Goal: Obtain resource: Download file/media

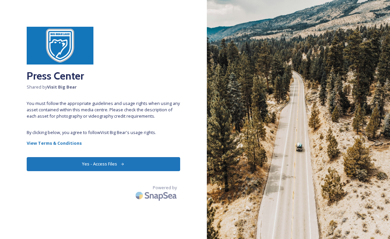
click at [126, 162] on button "Yes - Access Files" at bounding box center [103, 164] width 153 height 14
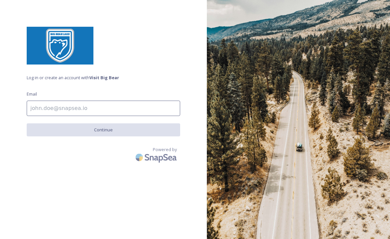
click at [98, 104] on input at bounding box center [103, 107] width 153 height 15
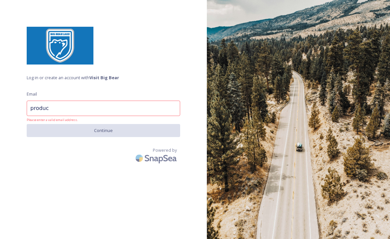
type input "[EMAIL_ADDRESS][DOMAIN_NAME]"
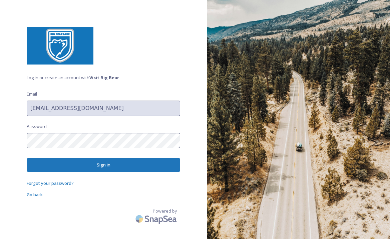
click at [92, 134] on div "Log in or create an account with Visit Big Bear Email [EMAIL_ADDRESS][DOMAIN_NA…" at bounding box center [103, 119] width 207 height 185
drag, startPoint x: 92, startPoint y: 132, endPoint x: 1, endPoint y: 108, distance: 94.9
click at [1, 108] on div "Log in or create an account with Visit Big Bear Email [EMAIL_ADDRESS][DOMAIN_NA…" at bounding box center [103, 119] width 207 height 185
click at [41, 80] on div "Log in or create an account with Visit Big Bear Email [EMAIL_ADDRESS][DOMAIN_NA…" at bounding box center [103, 119] width 207 height 185
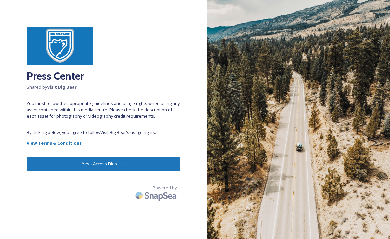
click at [92, 176] on div "Press Center Shared by Visit Big Bear You must follow the appropriate guideline…" at bounding box center [103, 119] width 207 height 185
click at [104, 163] on button "Yes - Access Files" at bounding box center [103, 164] width 153 height 14
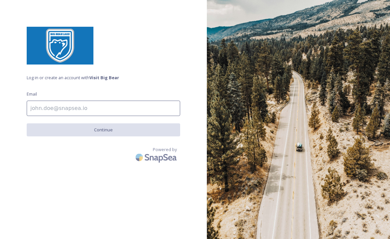
click at [83, 110] on input at bounding box center [103, 107] width 153 height 15
type input "r"
type input "[EMAIL_ADDRESS][DOMAIN_NAME]"
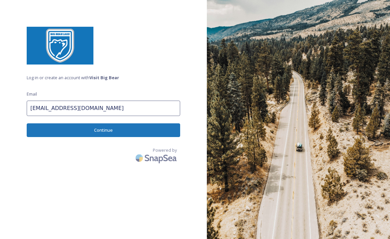
click at [61, 129] on button "Continue" at bounding box center [103, 130] width 153 height 14
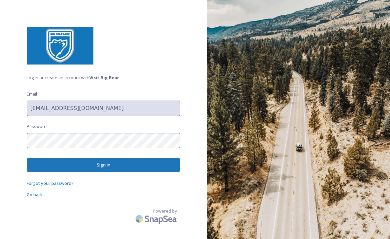
click at [80, 168] on button "Sign in" at bounding box center [103, 165] width 153 height 14
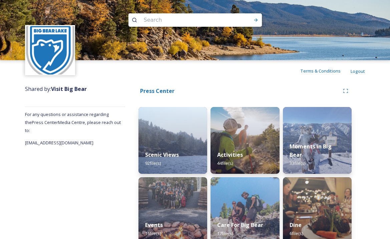
scroll to position [12, 0]
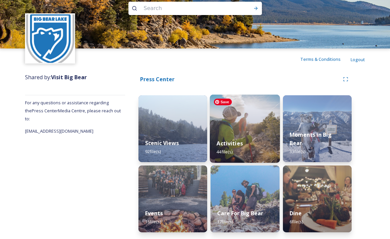
click at [241, 116] on img at bounding box center [245, 128] width 70 height 68
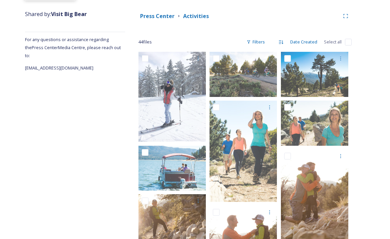
scroll to position [75, 0]
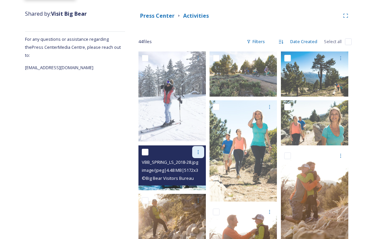
click at [200, 152] on icon at bounding box center [198, 151] width 5 height 5
click at [190, 178] on span "Download" at bounding box center [190, 179] width 20 height 6
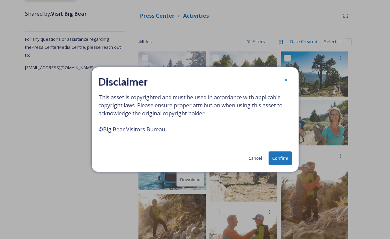
click at [282, 156] on button "Confirm" at bounding box center [280, 158] width 23 height 14
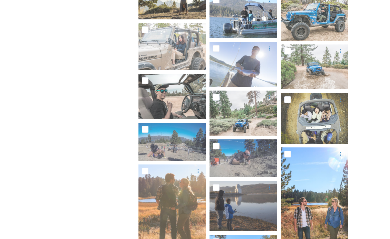
scroll to position [441, 0]
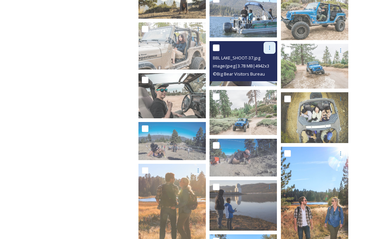
click at [269, 47] on icon at bounding box center [269, 47] width 5 height 5
click at [261, 78] on span "Download" at bounding box center [262, 75] width 20 height 6
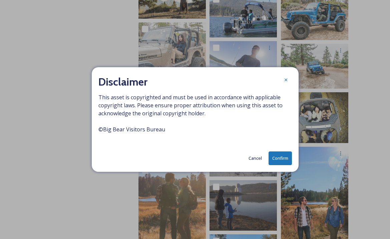
click at [270, 160] on button "Confirm" at bounding box center [280, 158] width 23 height 14
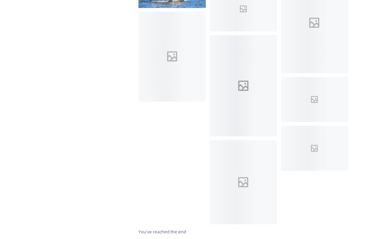
scroll to position [887, 0]
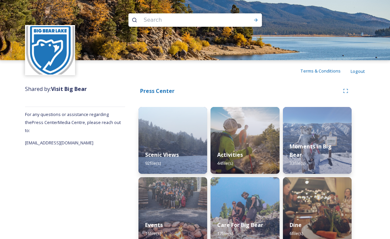
scroll to position [12, 0]
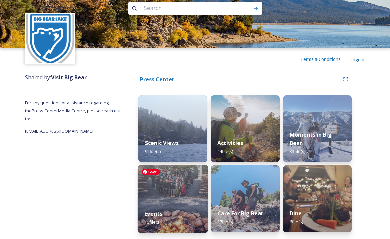
click at [162, 196] on img at bounding box center [173, 199] width 70 height 68
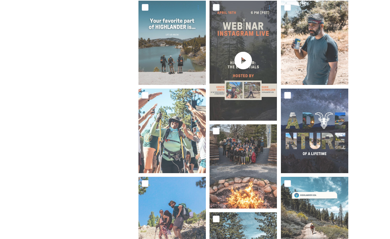
scroll to position [70, 0]
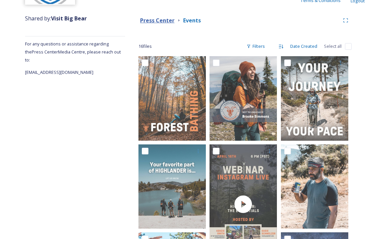
click at [155, 20] on strong "Press Center" at bounding box center [157, 20] width 34 height 7
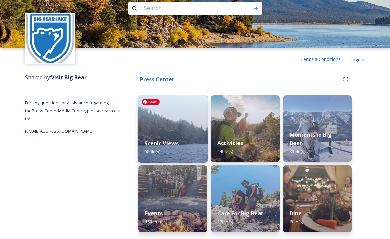
scroll to position [12, 0]
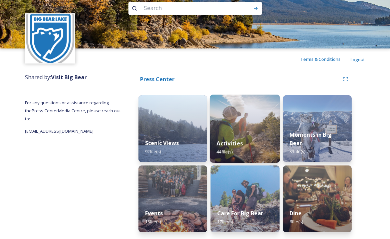
click at [228, 135] on div "Activities 44 file(s)" at bounding box center [245, 147] width 70 height 30
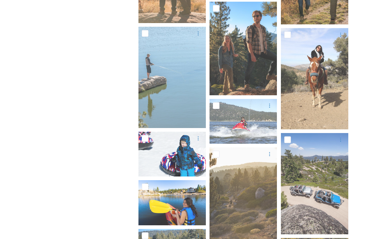
scroll to position [939, 0]
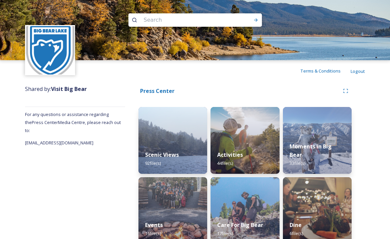
scroll to position [12, 0]
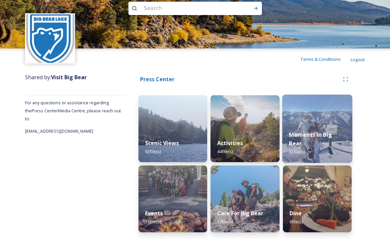
click at [315, 142] on strong "Moments in Big Bear" at bounding box center [310, 139] width 43 height 16
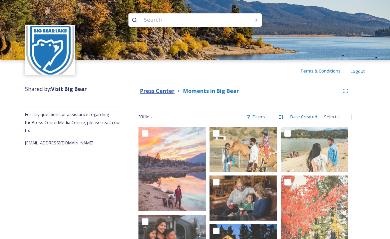
click at [159, 91] on strong "Press Center" at bounding box center [157, 90] width 34 height 7
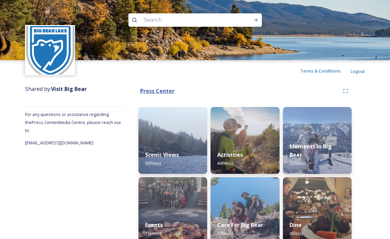
scroll to position [12, 0]
